Goal: Transaction & Acquisition: Purchase product/service

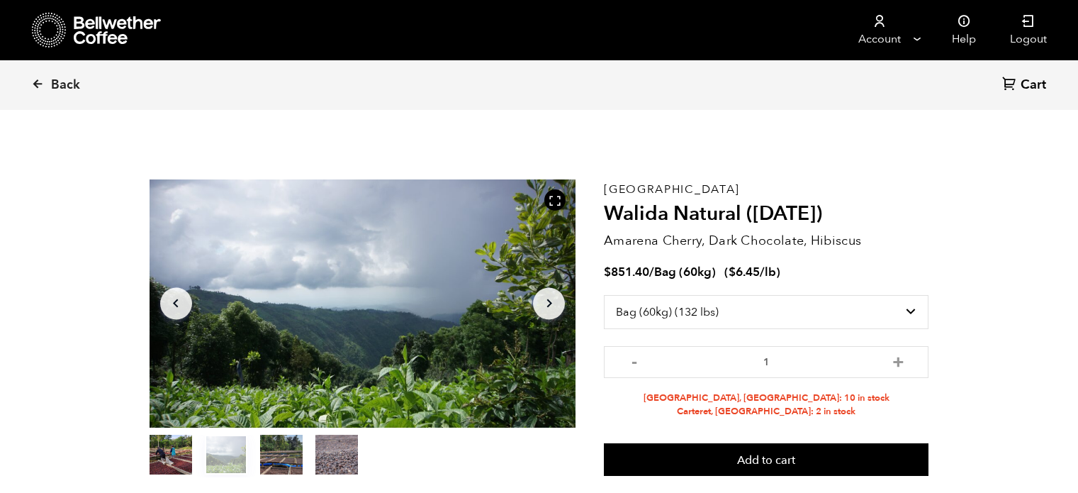
select select "bag-3"
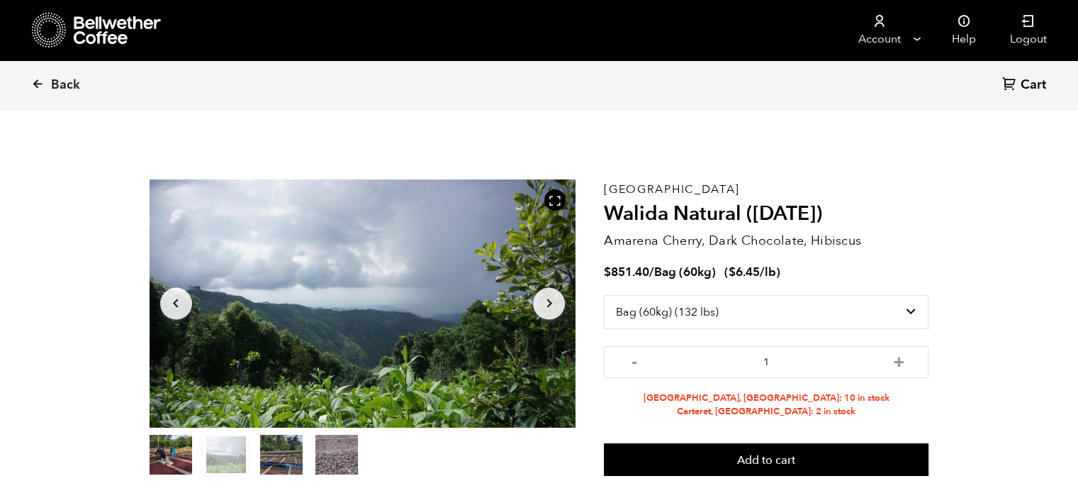
scroll to position [616, 755]
click at [40, 86] on icon at bounding box center [37, 83] width 13 height 13
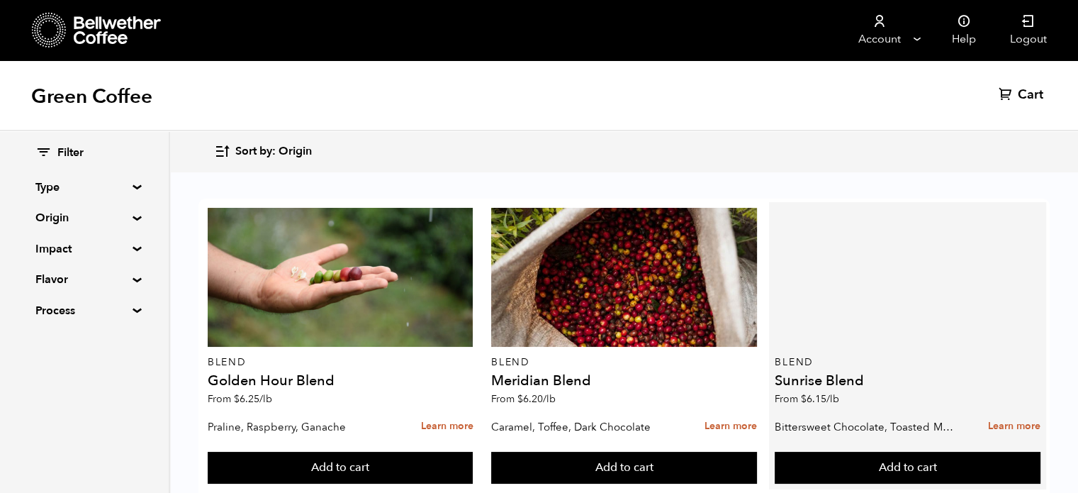
scroll to position [1176, 0]
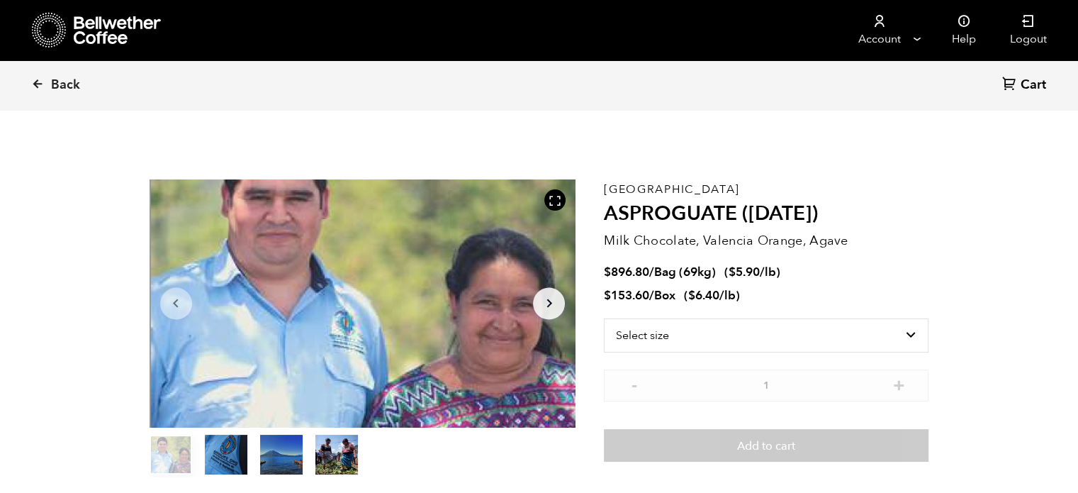
scroll to position [616, 755]
click at [650, 340] on select "Select size Bag (69kg) (152 lbs) Box (24 lbs)" at bounding box center [766, 335] width 325 height 34
select select "bag-2"
click at [604, 318] on select "Select size Bag (69kg) (152 lbs) Box (24 lbs)" at bounding box center [766, 335] width 325 height 34
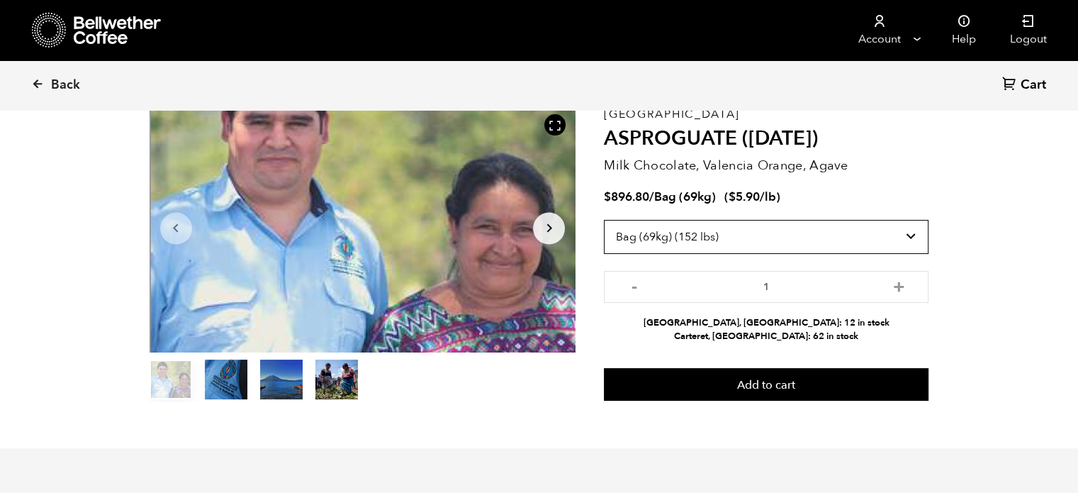
scroll to position [77, 0]
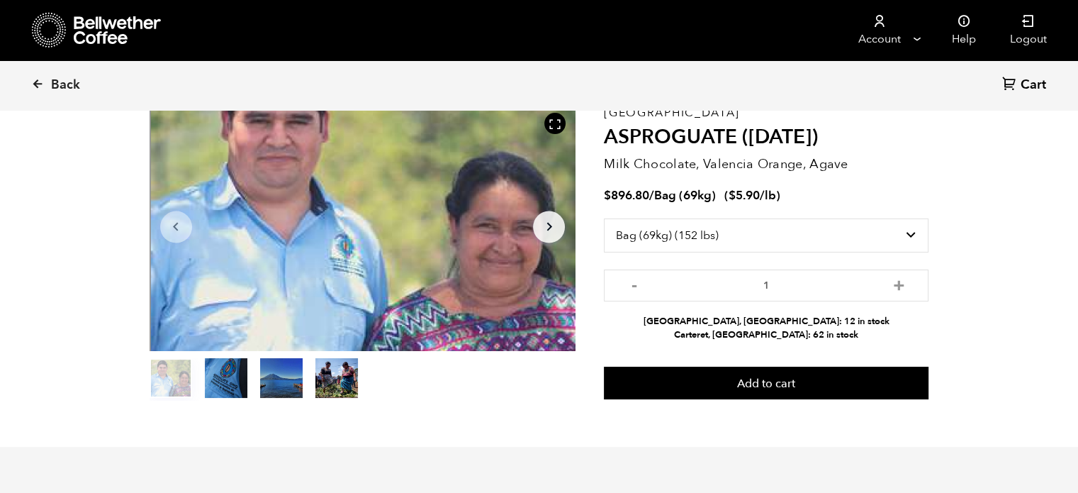
drag, startPoint x: 817, startPoint y: 316, endPoint x: 763, endPoint y: 315, distance: 53.9
click at [763, 315] on li "Alameda, CA: 12 in stock" at bounding box center [766, 321] width 325 height 13
click at [586, 316] on div "Item 1 of 4 Arrow Left Arrow Right item 0 item 1 item 2 item 3 Item 1 of 4" at bounding box center [377, 252] width 455 height 298
click at [336, 382] on button "item 3" at bounding box center [336, 381] width 43 height 40
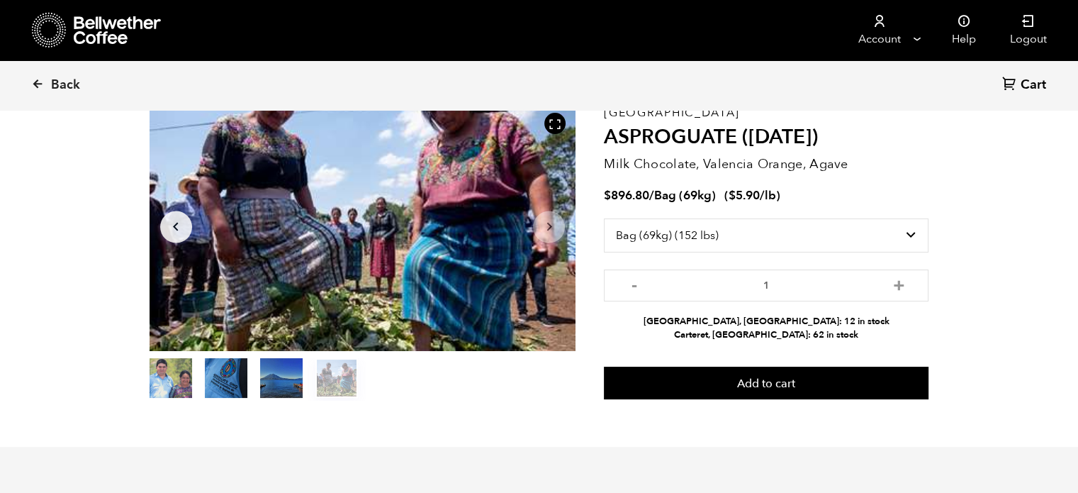
click at [299, 379] on button "item 2" at bounding box center [281, 381] width 43 height 40
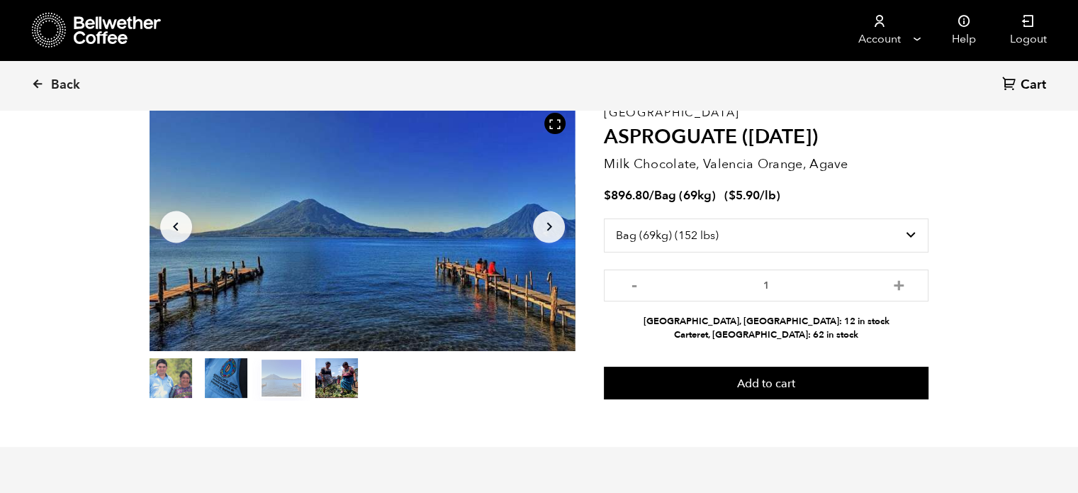
click at [231, 379] on button "item 1" at bounding box center [226, 381] width 43 height 40
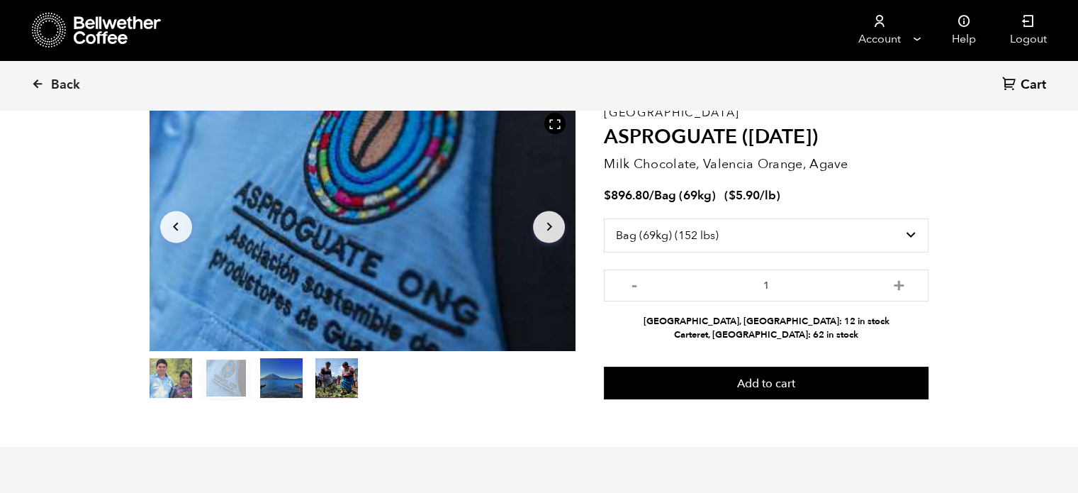
click at [184, 379] on button "item 0" at bounding box center [171, 381] width 43 height 40
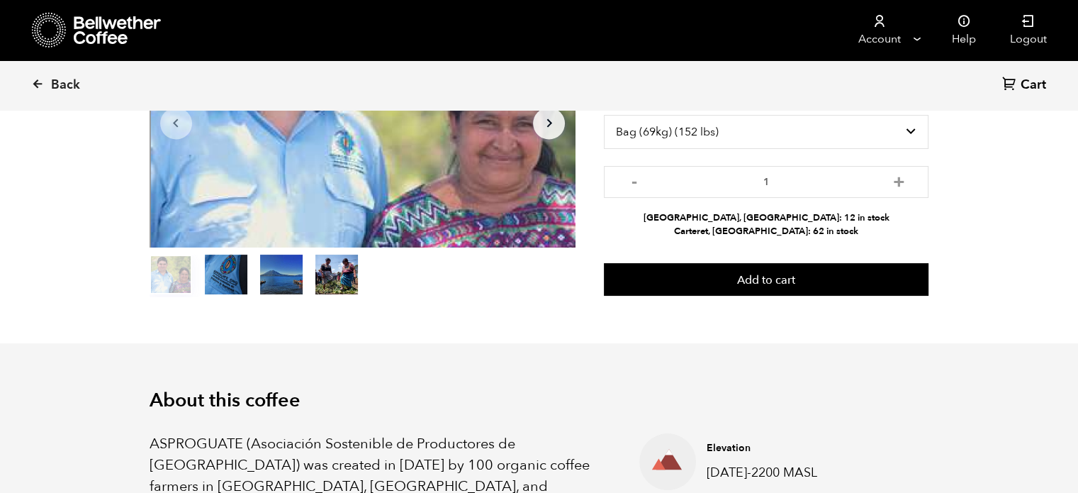
scroll to position [0, 0]
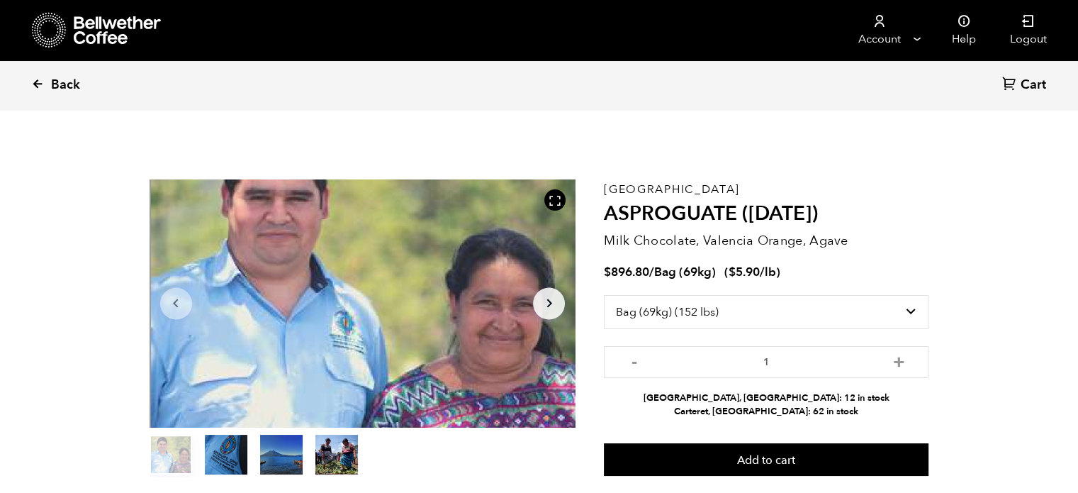
click at [57, 79] on span "Back" at bounding box center [65, 85] width 29 height 17
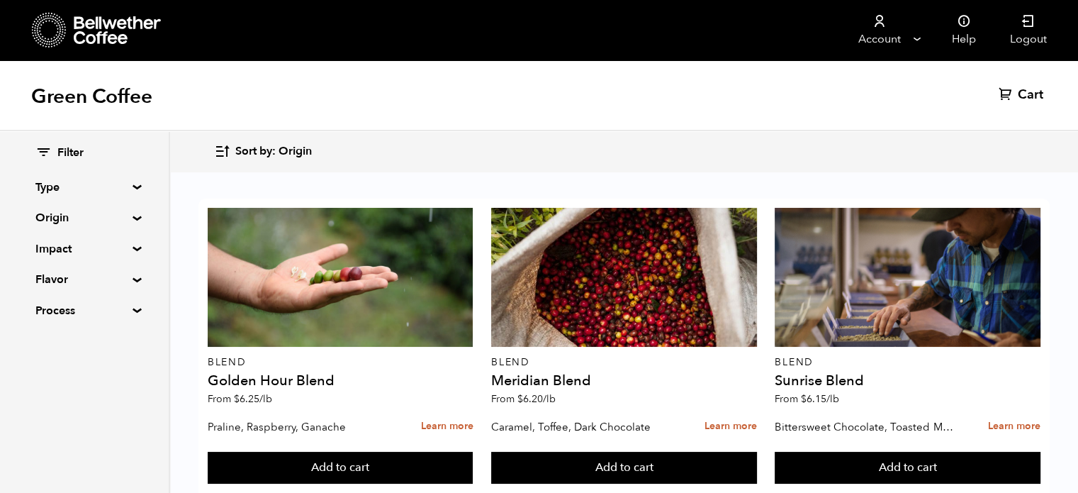
scroll to position [552, 0]
drag, startPoint x: 345, startPoint y: 337, endPoint x: 187, endPoint y: 305, distance: 161.4
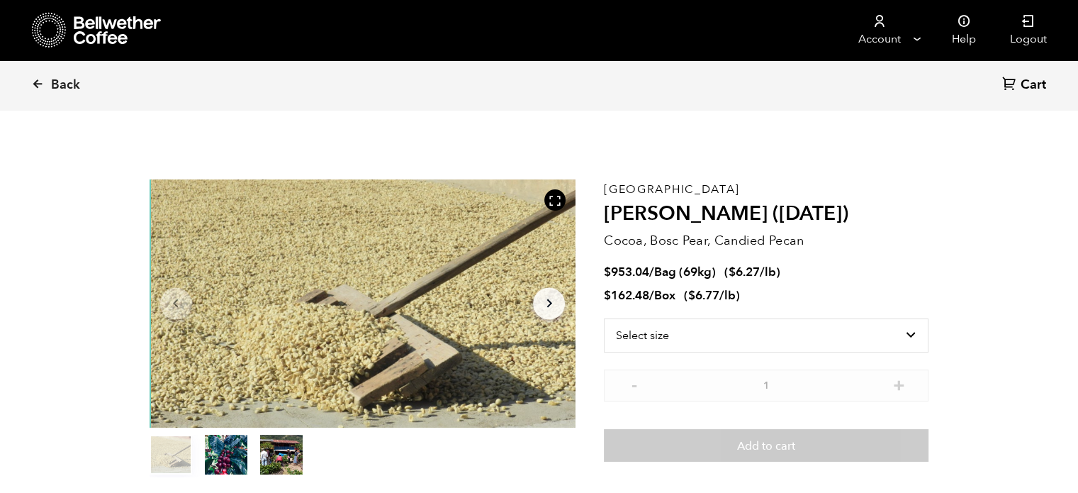
scroll to position [616, 755]
click at [636, 342] on select "Select size Bag (69kg) (152 lbs) Box (24 lbs)" at bounding box center [766, 335] width 325 height 34
select select "bag-2"
click at [604, 318] on select "Select size Bag (69kg) (152 lbs) Box (24 lbs)" at bounding box center [766, 335] width 325 height 34
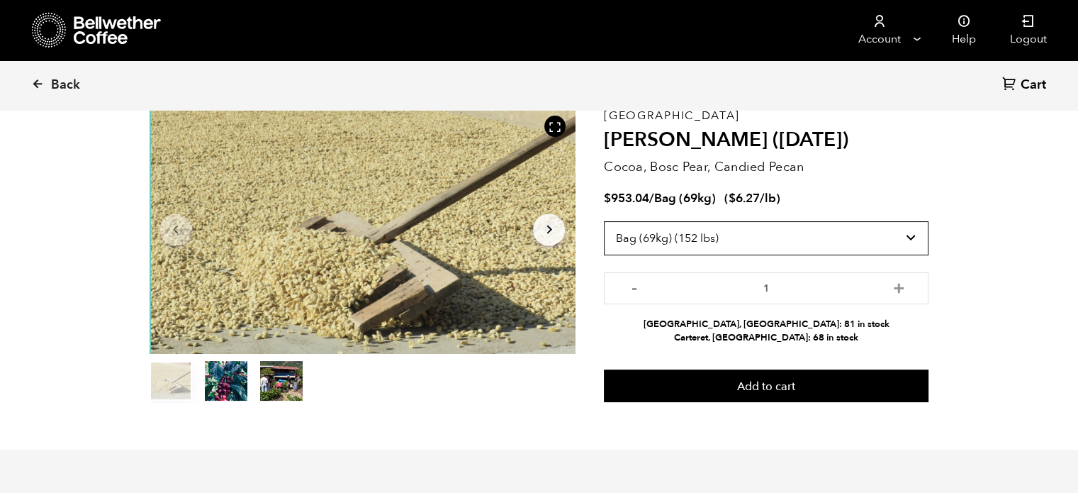
scroll to position [75, 0]
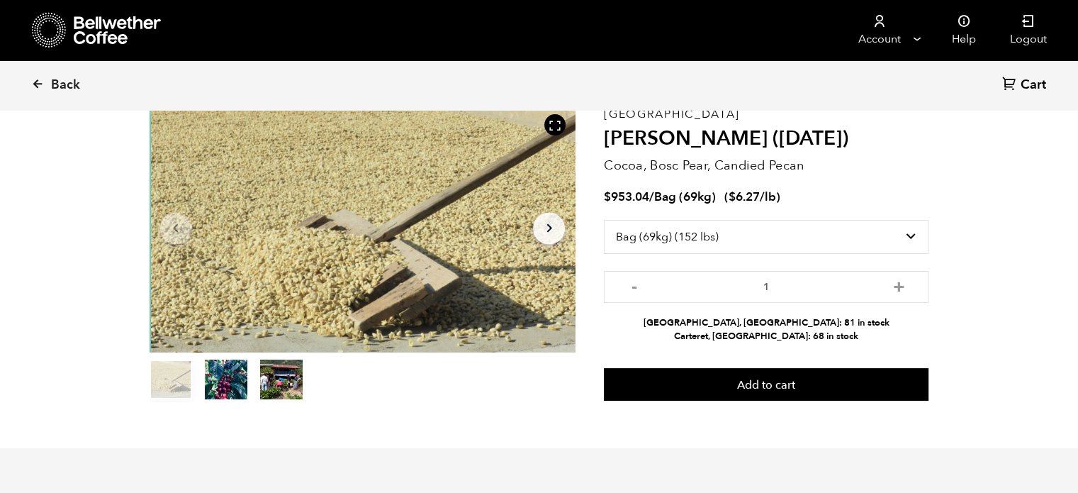
click at [223, 391] on button "item 1" at bounding box center [226, 382] width 43 height 40
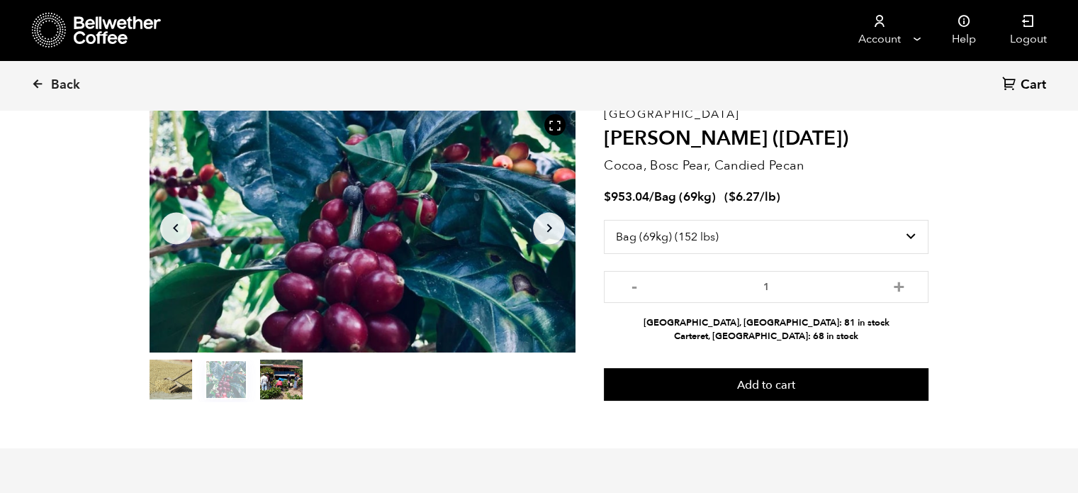
click at [265, 394] on button "item 2" at bounding box center [281, 382] width 43 height 40
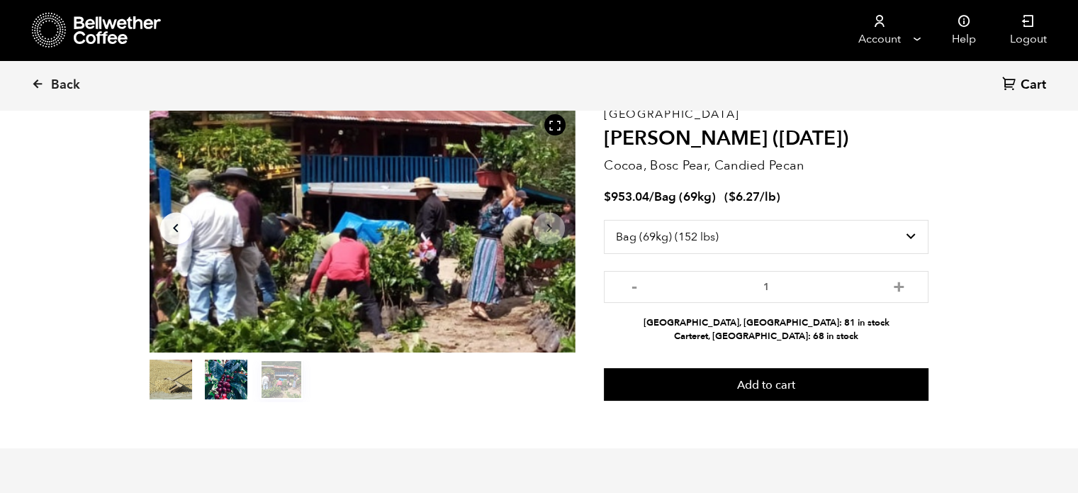
click at [167, 371] on button "item 0" at bounding box center [171, 382] width 43 height 40
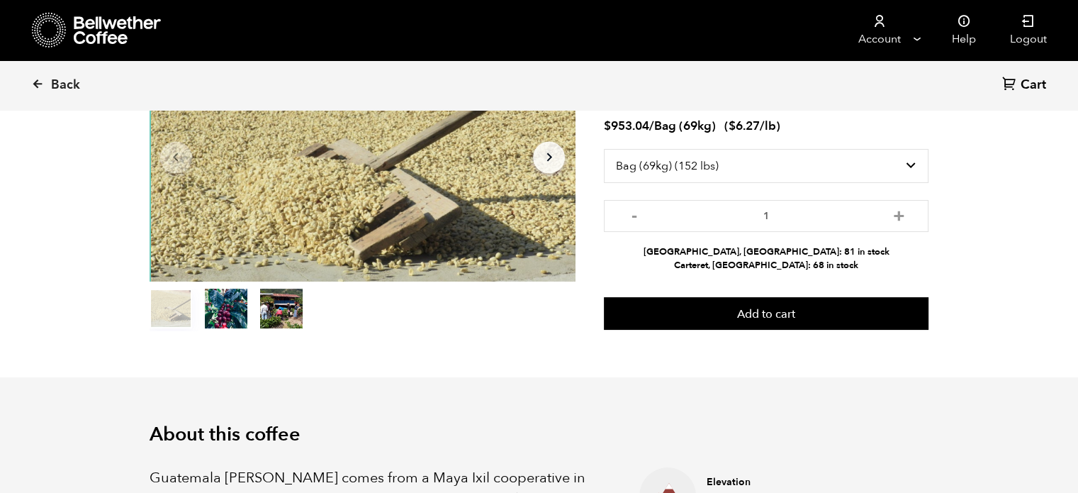
scroll to position [22, 0]
